Goal: Information Seeking & Learning: Compare options

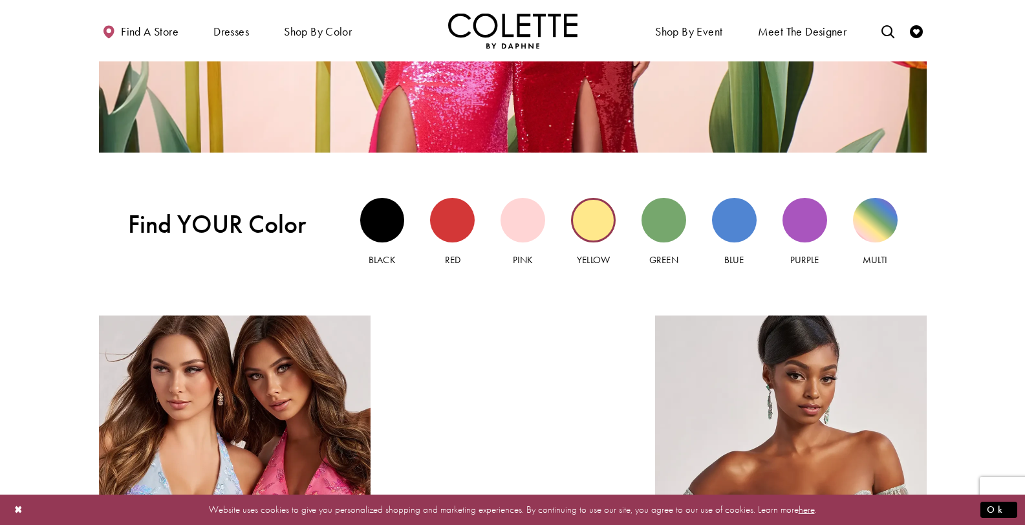
scroll to position [1179, 0]
click at [460, 218] on div "Red view" at bounding box center [452, 220] width 45 height 45
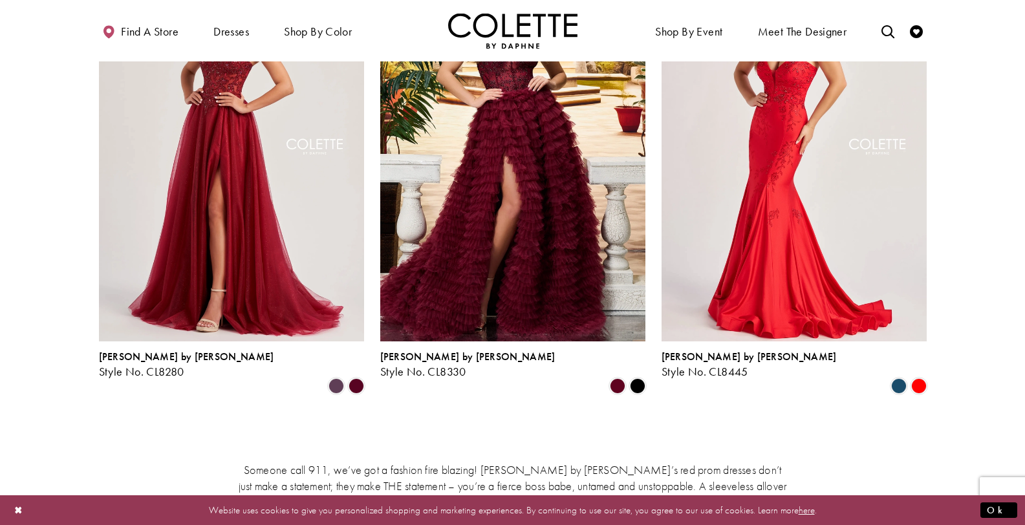
scroll to position [1655, 0]
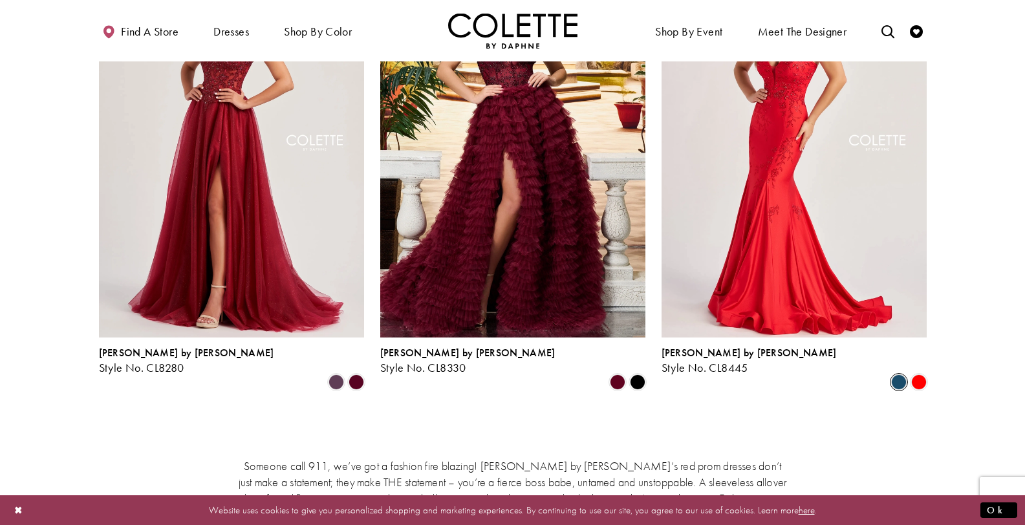
click at [902, 375] on span "Product List" at bounding box center [899, 383] width 16 height 16
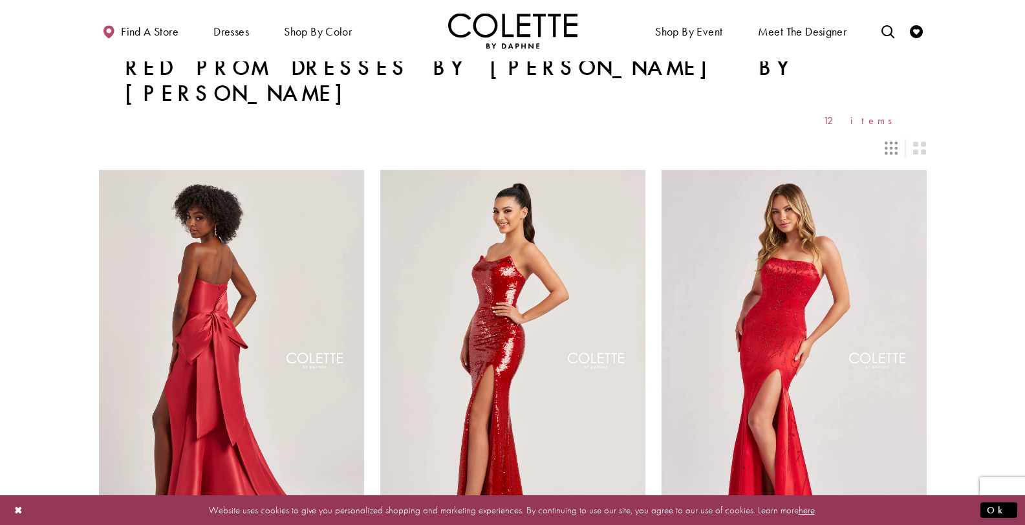
scroll to position [0, 0]
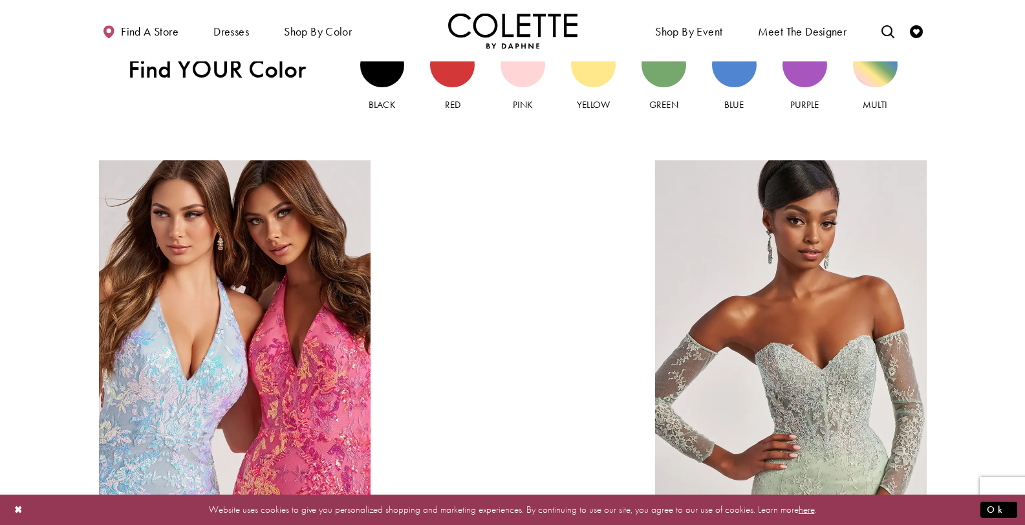
scroll to position [1332, 0]
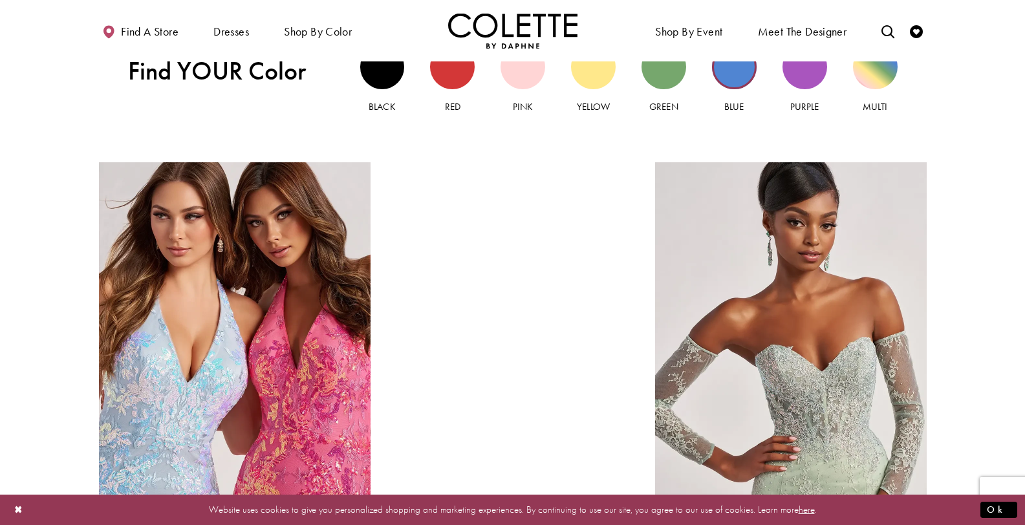
click at [736, 79] on div "Blue view" at bounding box center [734, 67] width 45 height 45
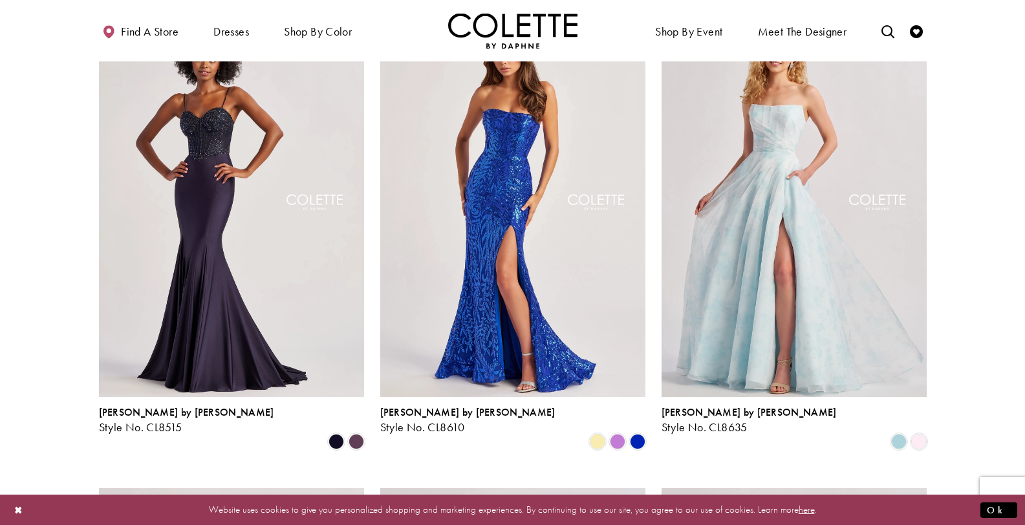
scroll to position [1145, 0]
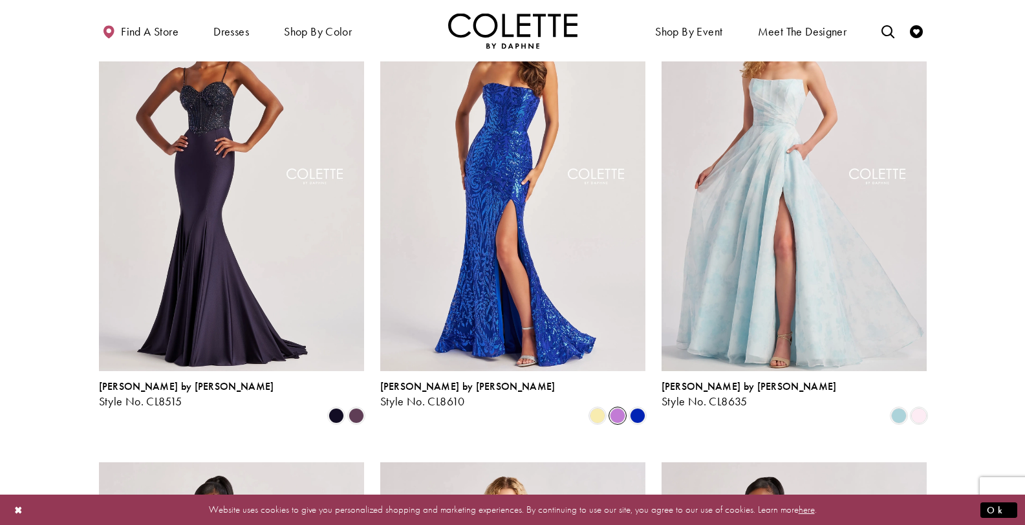
click at [622, 408] on span "Product List" at bounding box center [618, 416] width 16 height 16
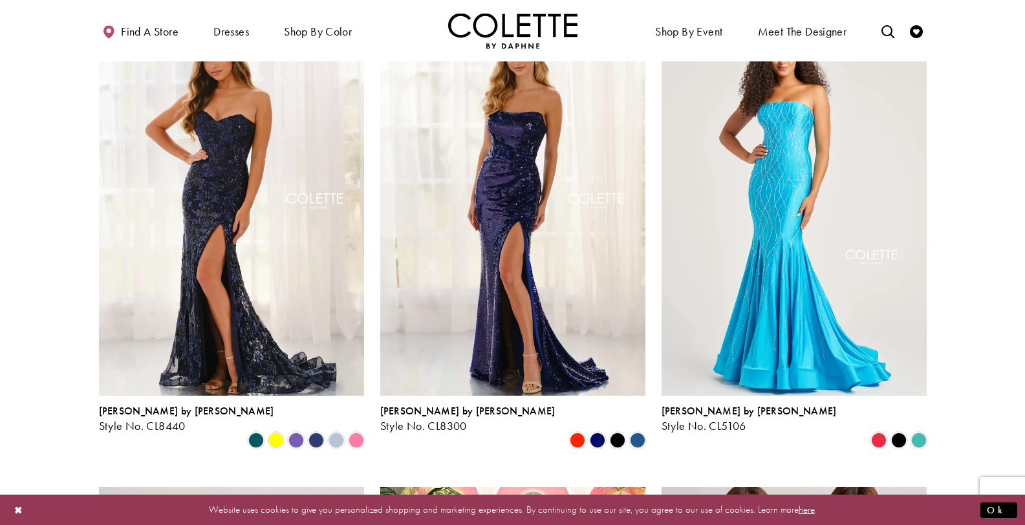
scroll to position [0, 0]
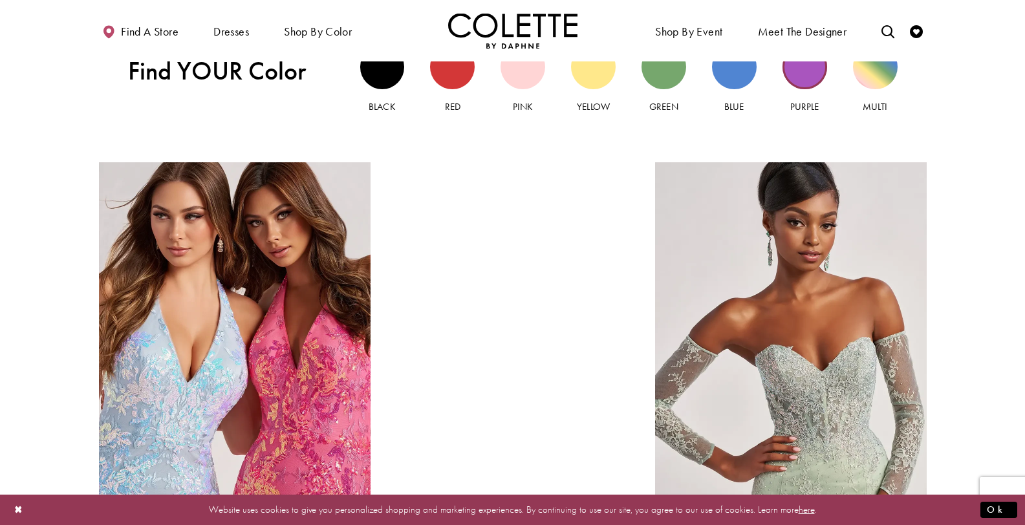
click at [800, 76] on div "Purple view" at bounding box center [805, 67] width 45 height 45
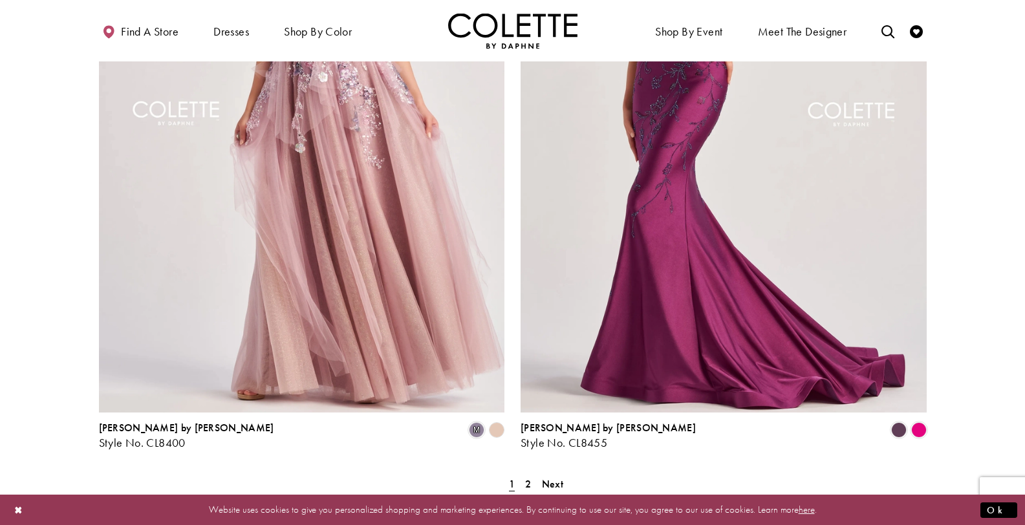
scroll to position [2266, 0]
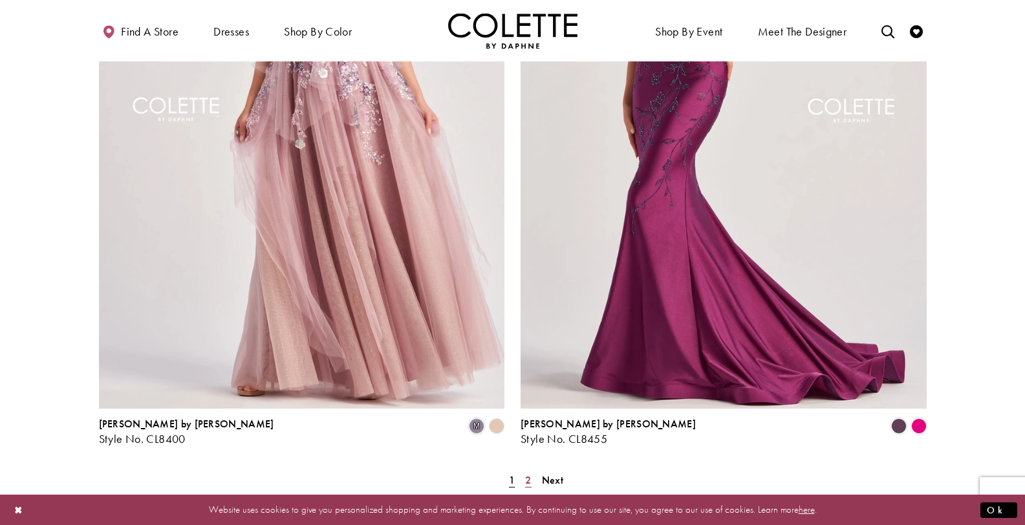
click at [531, 474] on span "2" at bounding box center [528, 481] width 6 height 14
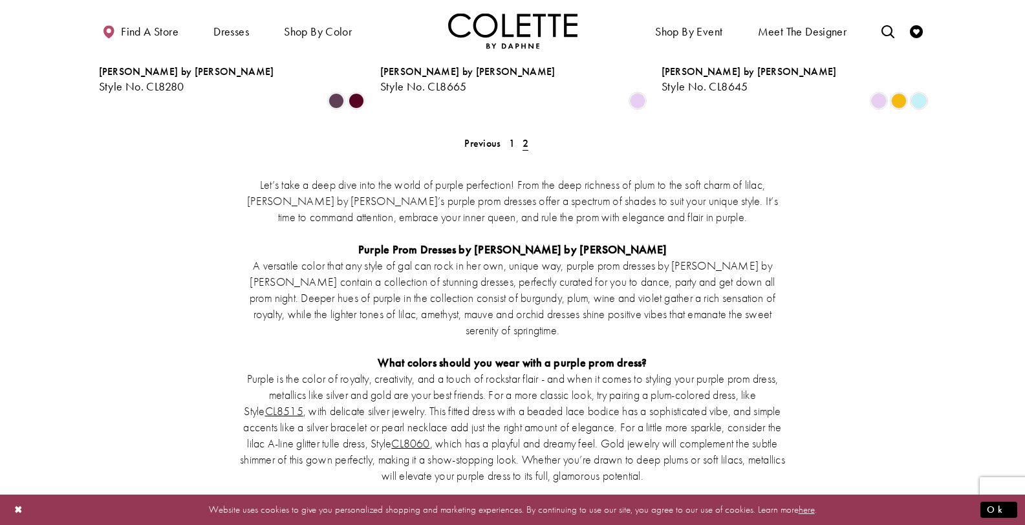
scroll to position [1016, 0]
